Goal: Information Seeking & Learning: Learn about a topic

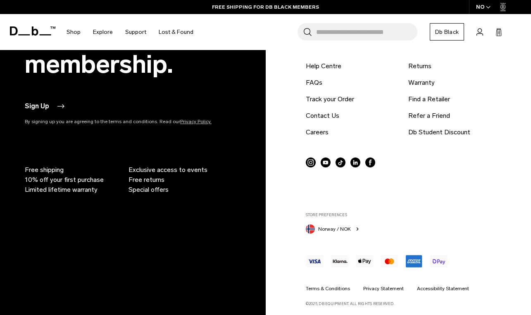
scroll to position [671, 0]
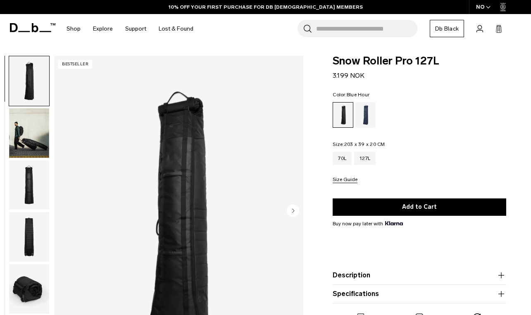
click at [366, 116] on div "Blue Hour" at bounding box center [365, 115] width 21 height 26
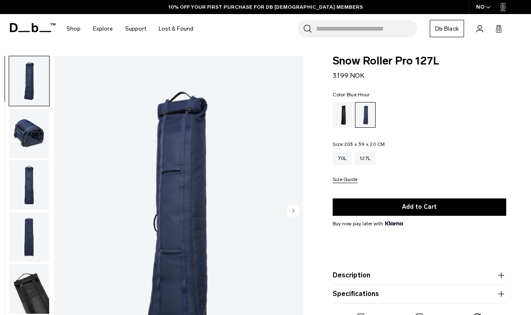
click at [487, 7] on icon "button" at bounding box center [488, 7] width 5 height 3
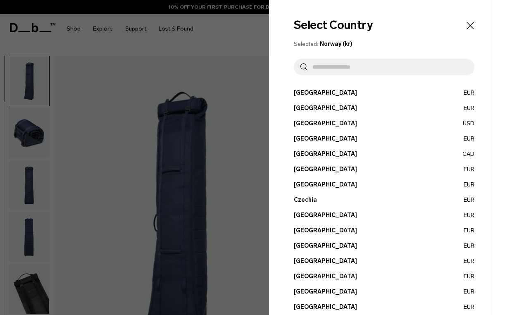
click at [355, 66] on input "text" at bounding box center [387, 67] width 160 height 17
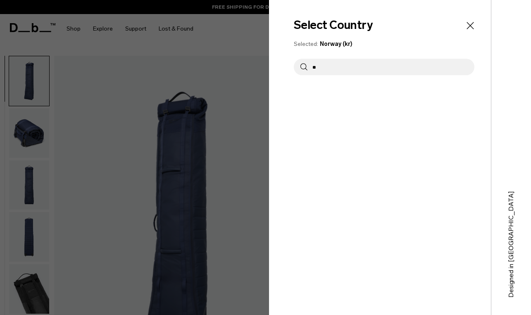
type input "*"
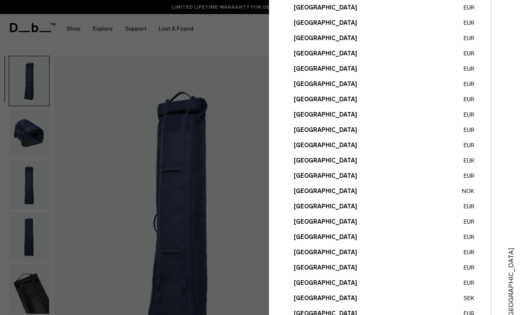
scroll to position [295, 0]
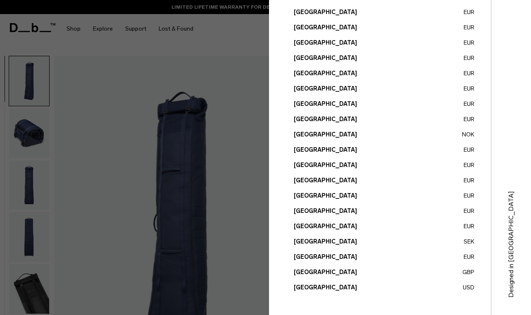
click at [332, 274] on button "United Kingdom GBP" at bounding box center [384, 272] width 181 height 9
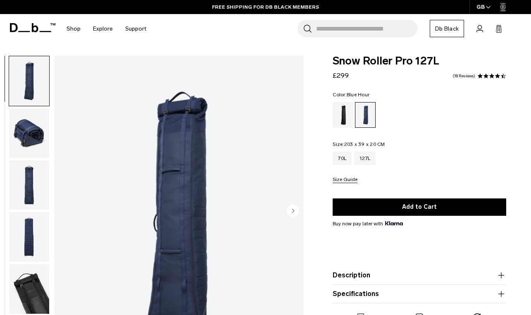
click at [40, 147] on img "button" at bounding box center [29, 133] width 40 height 50
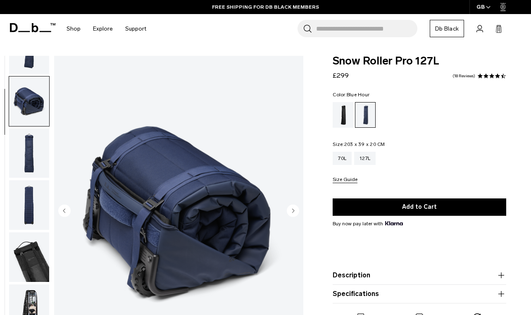
scroll to position [52, 0]
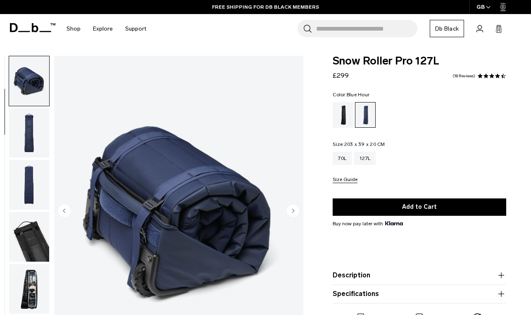
click at [34, 136] on img "button" at bounding box center [29, 133] width 40 height 50
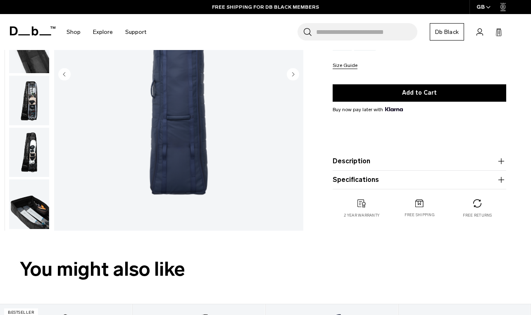
scroll to position [0, 0]
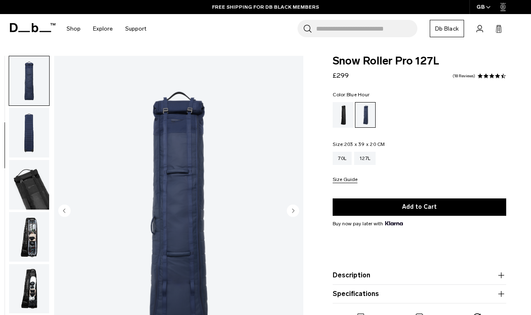
click at [26, 181] on img "button" at bounding box center [29, 185] width 40 height 50
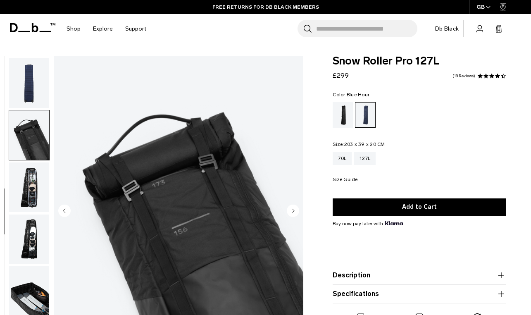
scroll to position [155, 0]
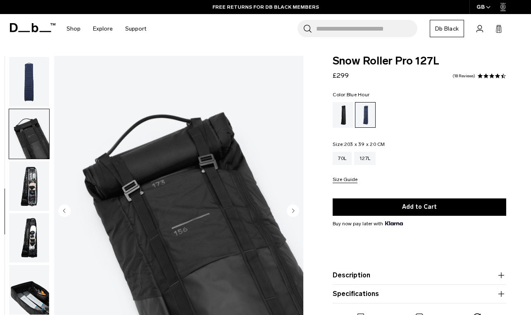
click at [30, 187] on img "button" at bounding box center [29, 186] width 40 height 50
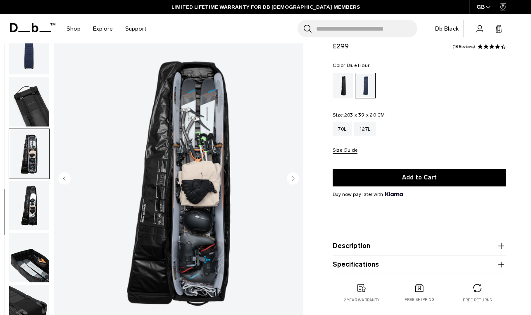
scroll to position [36, 0]
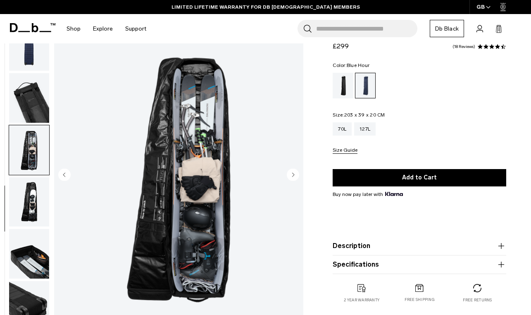
click at [27, 99] on img "button" at bounding box center [29, 98] width 40 height 50
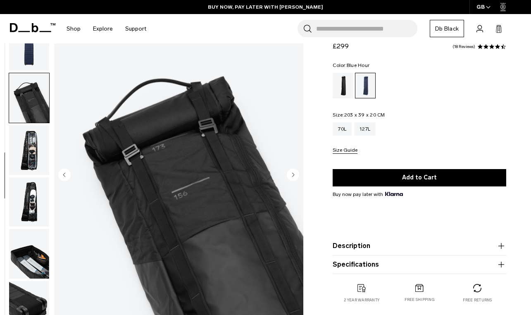
click at [31, 58] on img "button" at bounding box center [29, 46] width 40 height 50
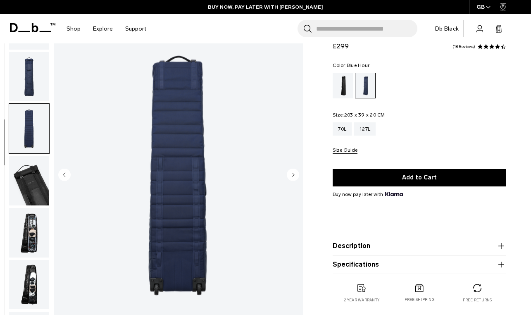
click at [31, 66] on img "button" at bounding box center [29, 77] width 40 height 50
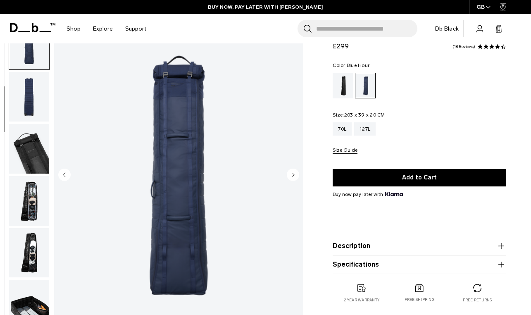
scroll to position [0, 0]
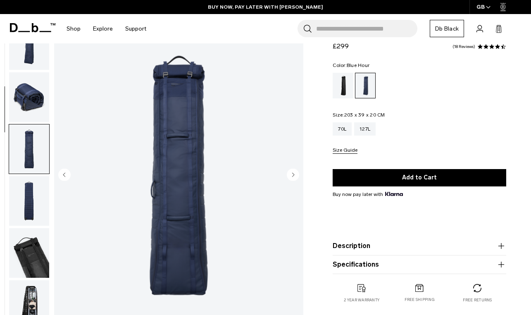
click at [31, 95] on img "button" at bounding box center [29, 97] width 40 height 50
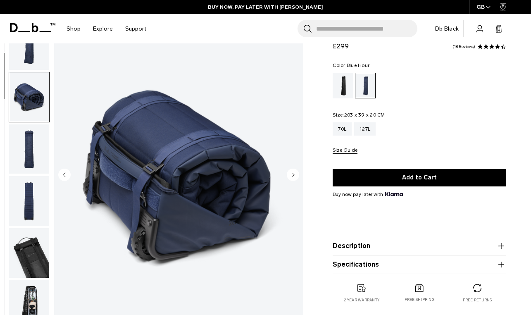
click at [33, 51] on img "button" at bounding box center [29, 45] width 40 height 50
